Goal: Information Seeking & Learning: Understand process/instructions

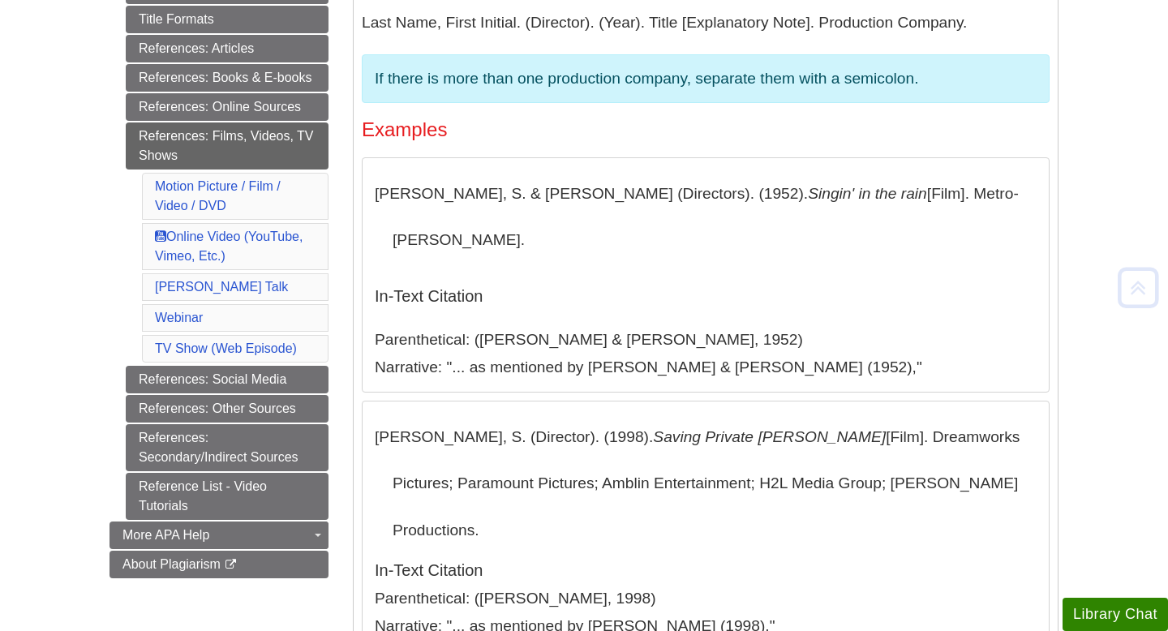
scroll to position [479, 0]
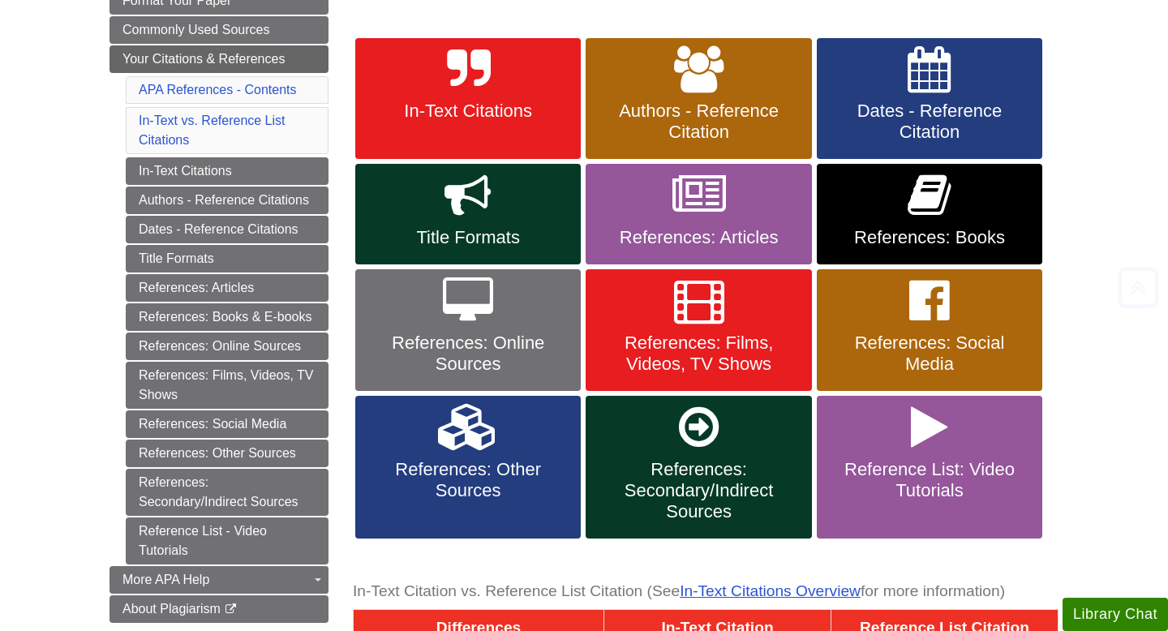
scroll to position [244, 0]
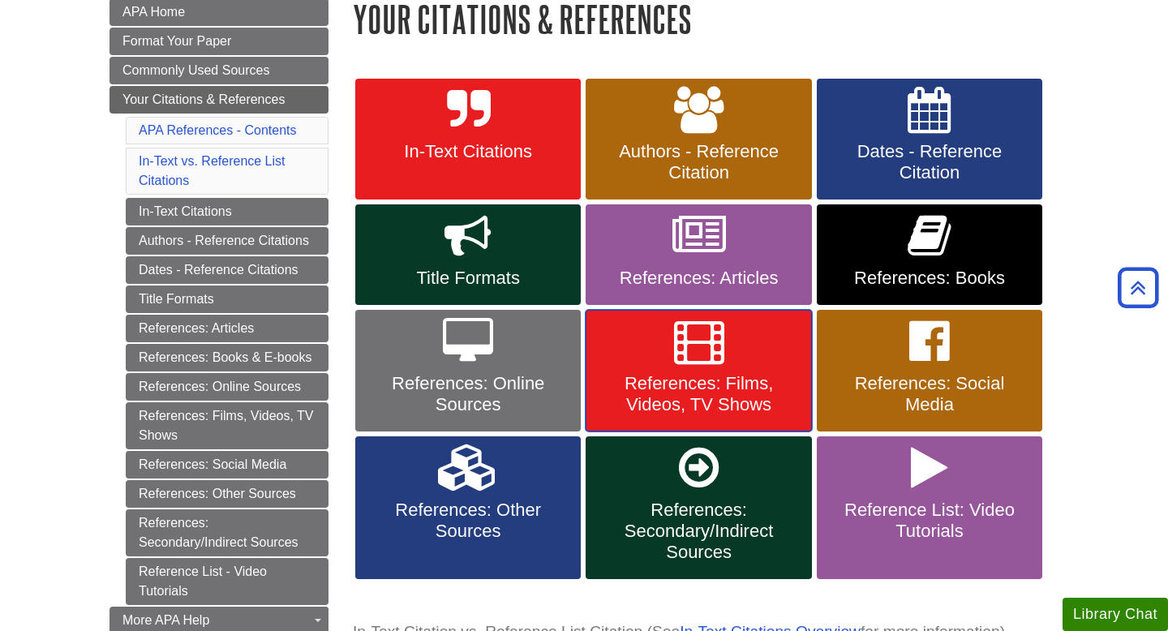
click at [697, 395] on span "References: Films, Videos, TV Shows" at bounding box center [698, 394] width 201 height 42
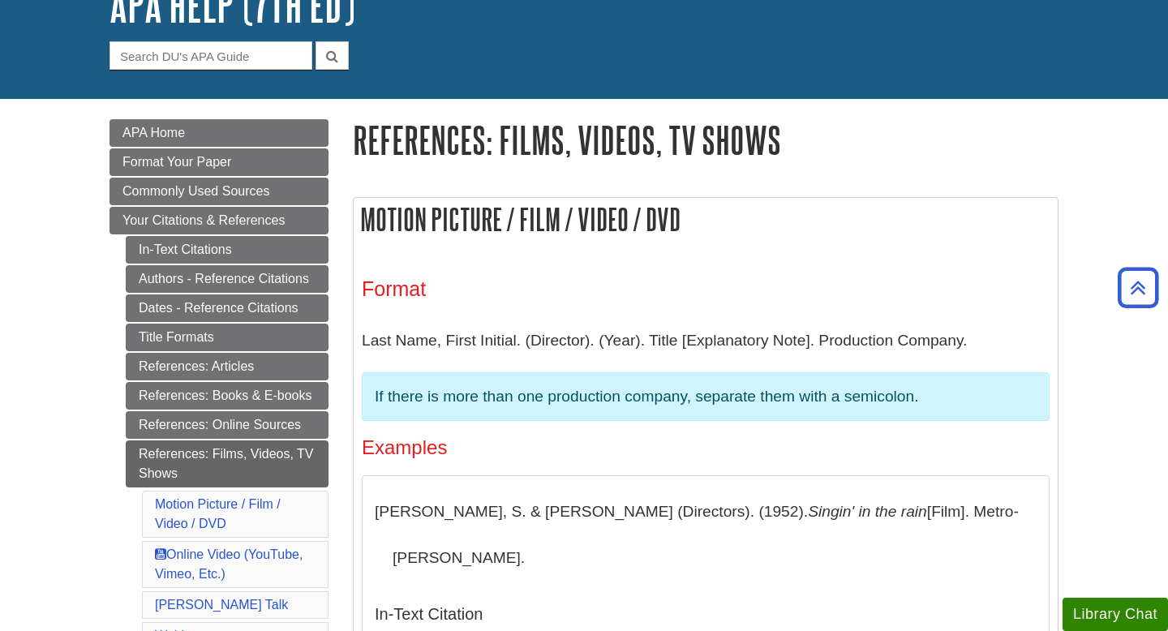
scroll to position [101, 0]
